Goal: Book appointment/travel/reservation

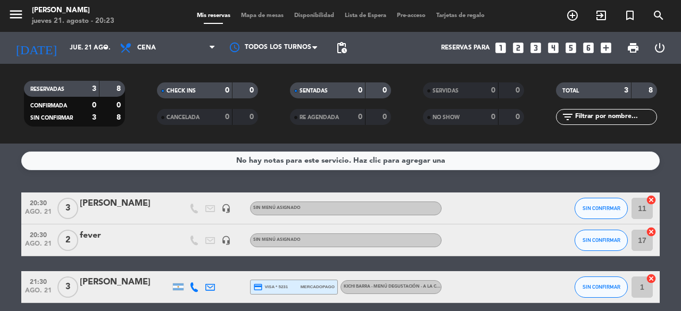
click at [678, 198] on bookings-row "20:30 ago. 21 3 [PERSON_NAME] headset_mic Sin menú asignado SIN CONFIRMAR 11 ca…" at bounding box center [340, 248] width 681 height 111
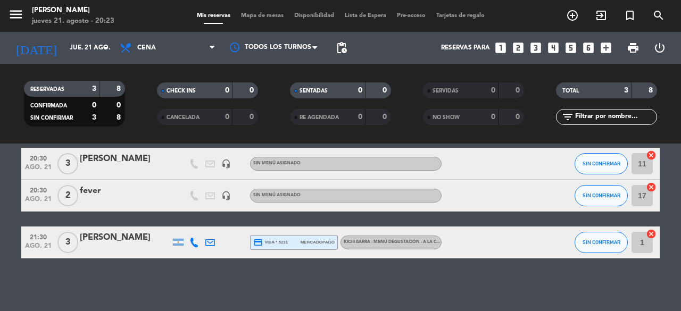
scroll to position [23, 0]
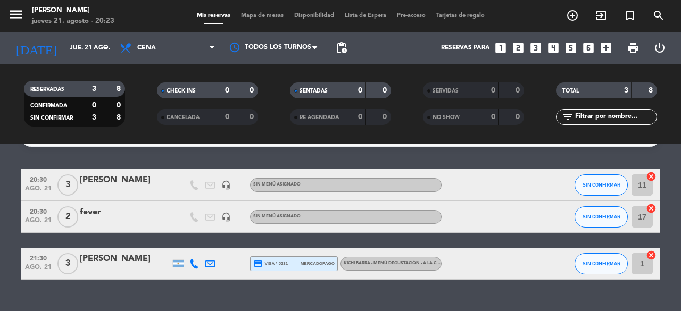
click at [675, 191] on bookings-row "20:30 ago. 21 3 [PERSON_NAME] headset_mic Sin menú asignado SIN CONFIRMAR 11 ca…" at bounding box center [340, 224] width 681 height 111
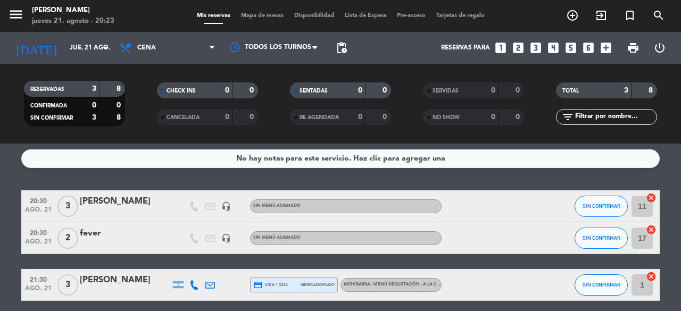
scroll to position [0, 0]
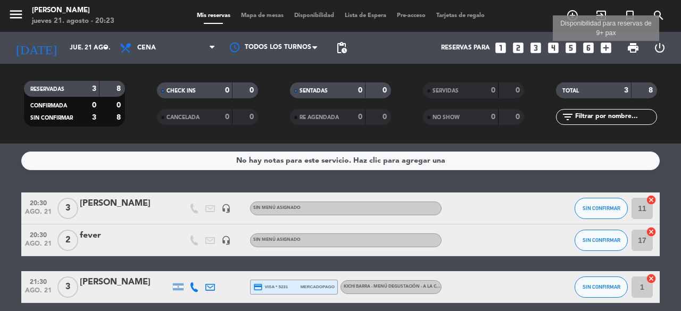
click at [609, 48] on icon "add_box" at bounding box center [606, 48] width 14 height 14
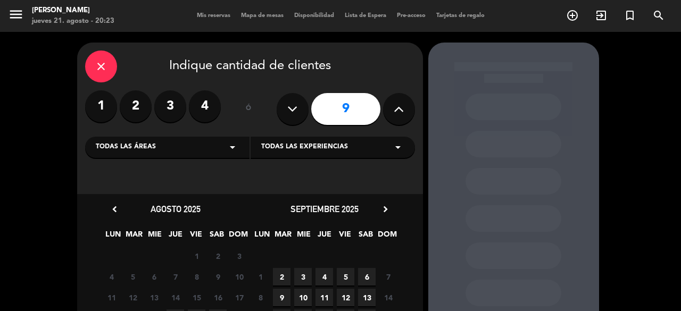
click at [676, 143] on div "close Indique cantidad de clientes 1 2 3 4 ó 9 Todas las áreas arrow_drop_down …" at bounding box center [340, 233] width 681 height 403
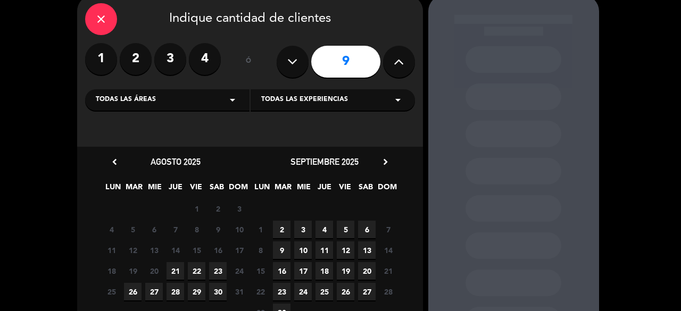
scroll to position [64, 0]
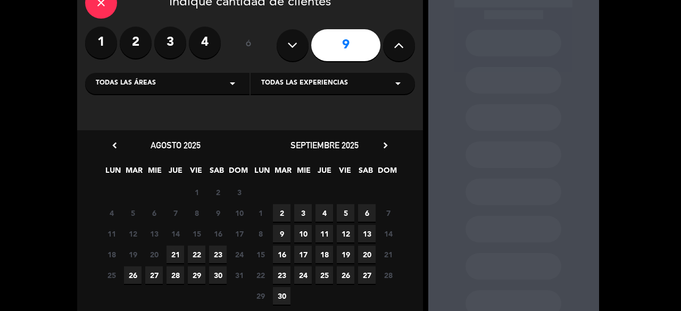
click at [219, 255] on span "23" at bounding box center [218, 255] width 18 height 18
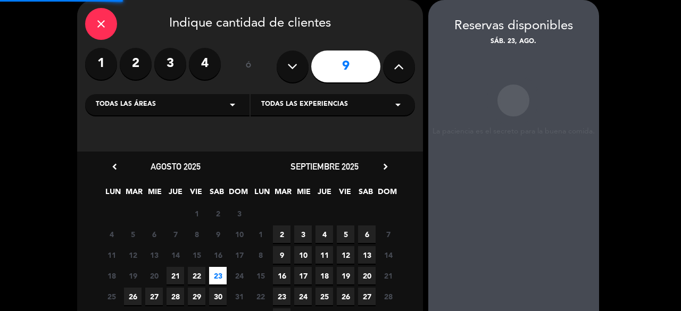
scroll to position [43, 0]
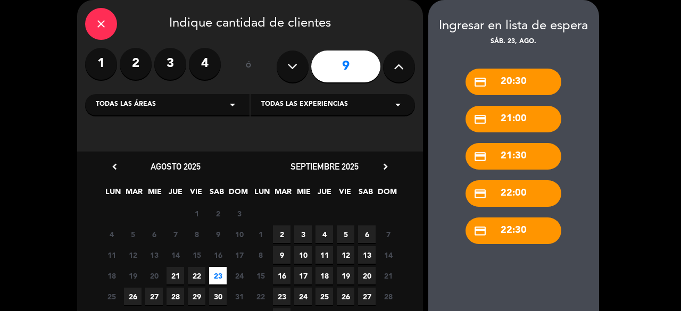
click at [526, 74] on div "credit_card 20:30" at bounding box center [513, 82] width 96 height 27
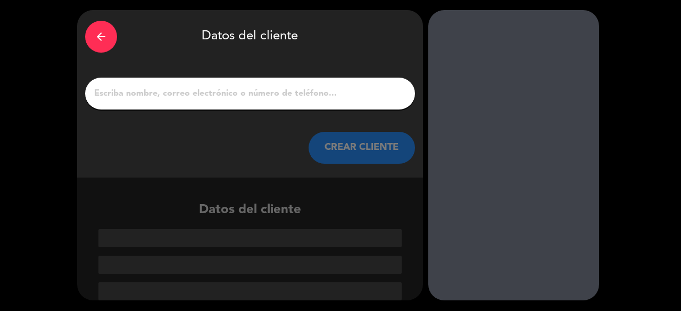
scroll to position [32, 0]
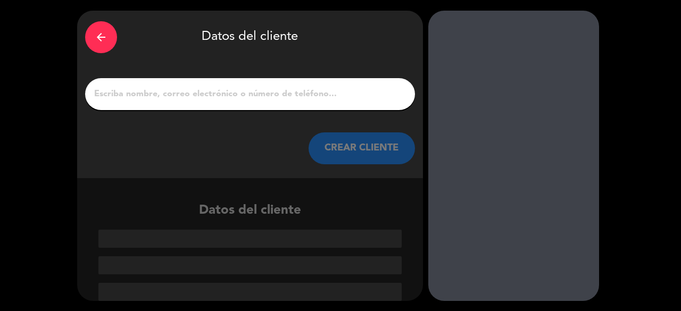
click at [265, 94] on input "1" at bounding box center [250, 94] width 314 height 15
type input "n"
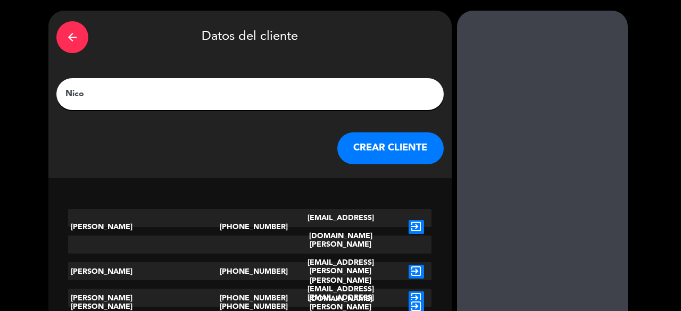
type input "Nico"
click at [409, 292] on icon "exit_to_app" at bounding box center [416, 299] width 15 height 14
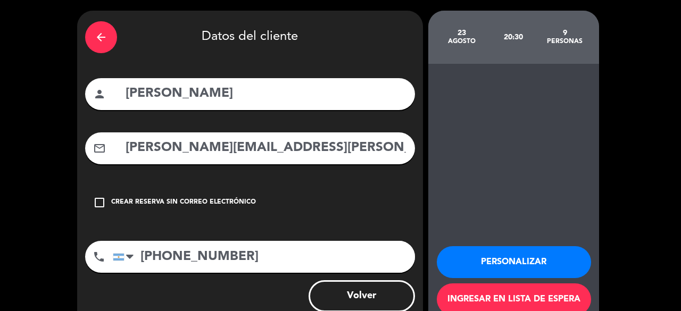
drag, startPoint x: 264, startPoint y: 266, endPoint x: 56, endPoint y: 259, distance: 207.6
click at [64, 255] on div "arrow_back Datos del cliente person [PERSON_NAME] mail_outline [PERSON_NAME][EM…" at bounding box center [340, 169] width 681 height 339
click at [659, 240] on div "arrow_back Datos del cliente person [PERSON_NAME] mail_outline [PERSON_NAME][EM…" at bounding box center [340, 169] width 681 height 339
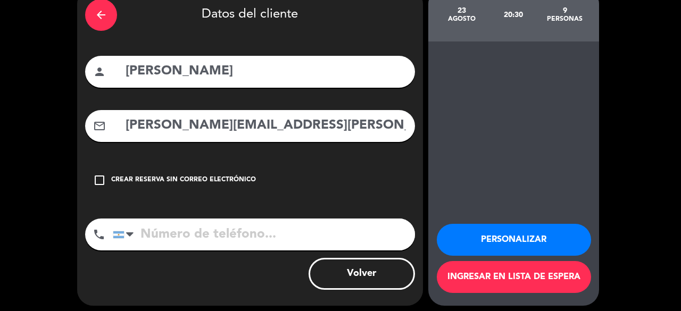
scroll to position [60, 0]
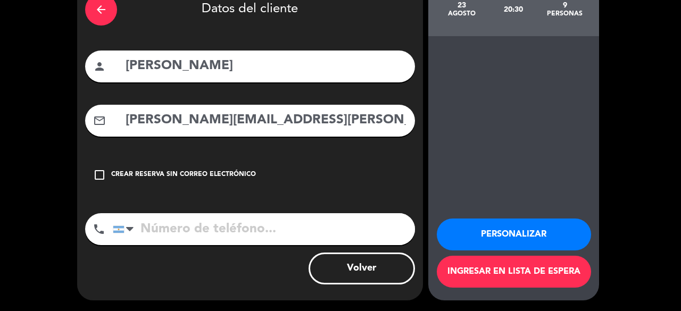
click at [645, 236] on div "arrow_back Datos del cliente person [PERSON_NAME] mail_outline [PERSON_NAME][EM…" at bounding box center [340, 141] width 681 height 339
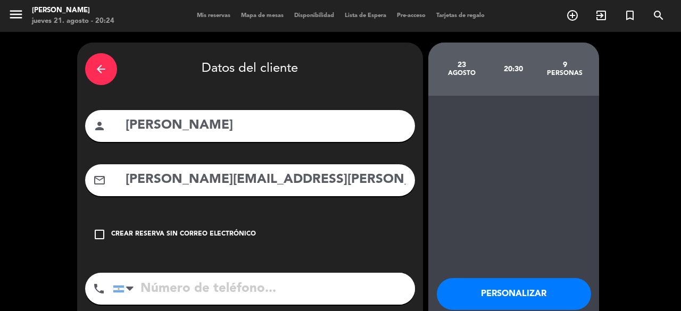
scroll to position [0, 0]
click at [95, 235] on icon "check_box_outline_blank" at bounding box center [99, 234] width 13 height 13
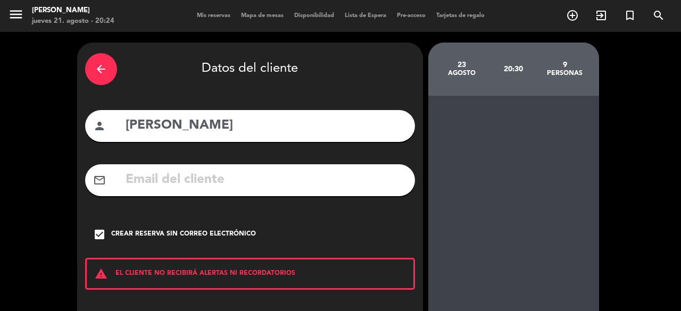
click at [680, 131] on div "arrow_back Datos del cliente person [PERSON_NAME] mail_outline check_box Crear …" at bounding box center [340, 221] width 681 height 378
click at [202, 15] on span "Mis reservas" at bounding box center [214, 16] width 44 height 6
